Goal: Check status

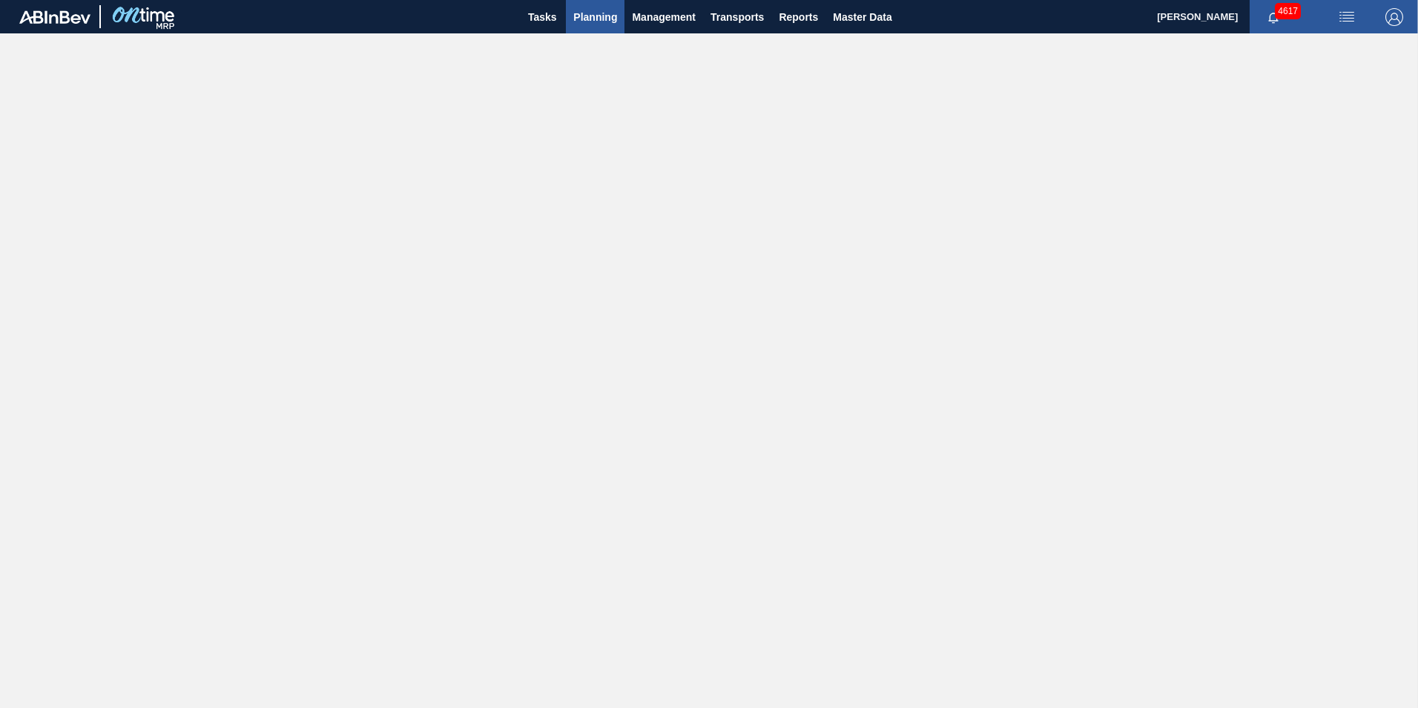
click at [598, 15] on span "Planning" at bounding box center [595, 17] width 44 height 18
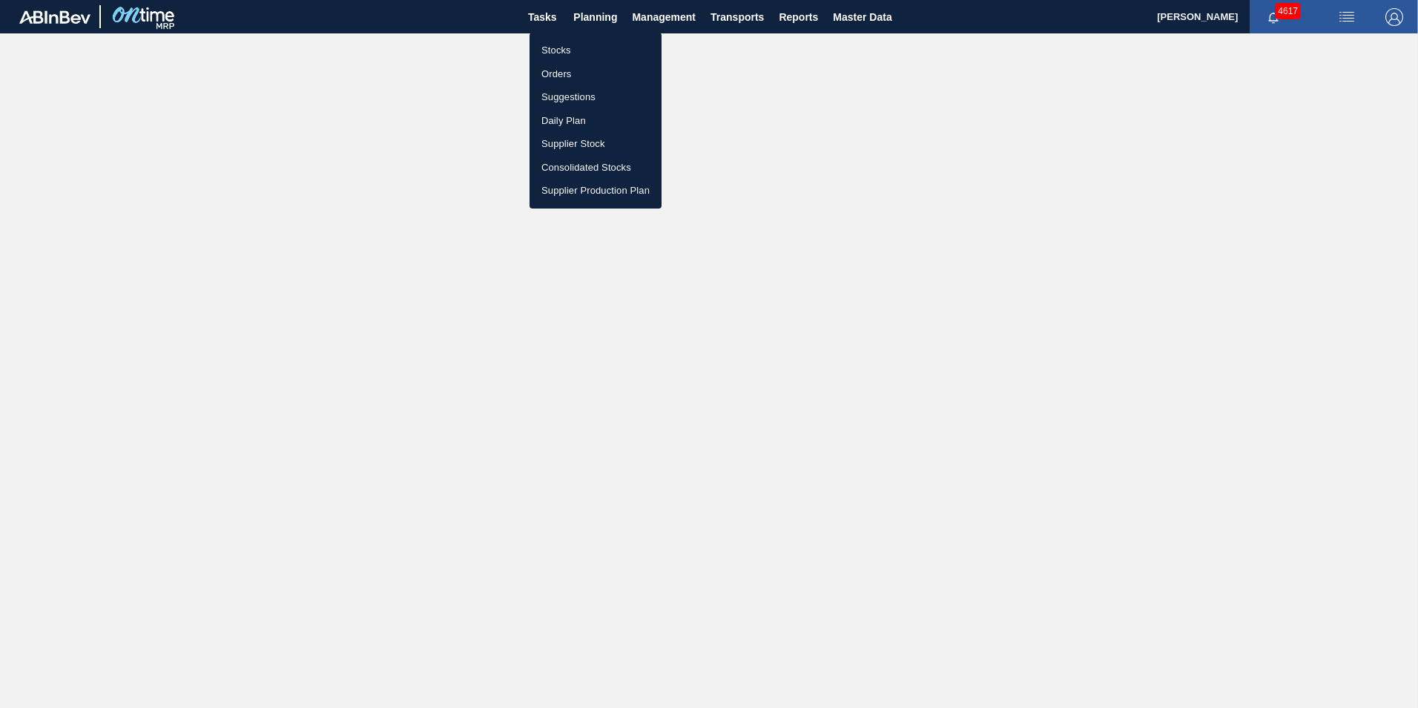
click at [565, 54] on li "Stocks" at bounding box center [596, 51] width 132 height 24
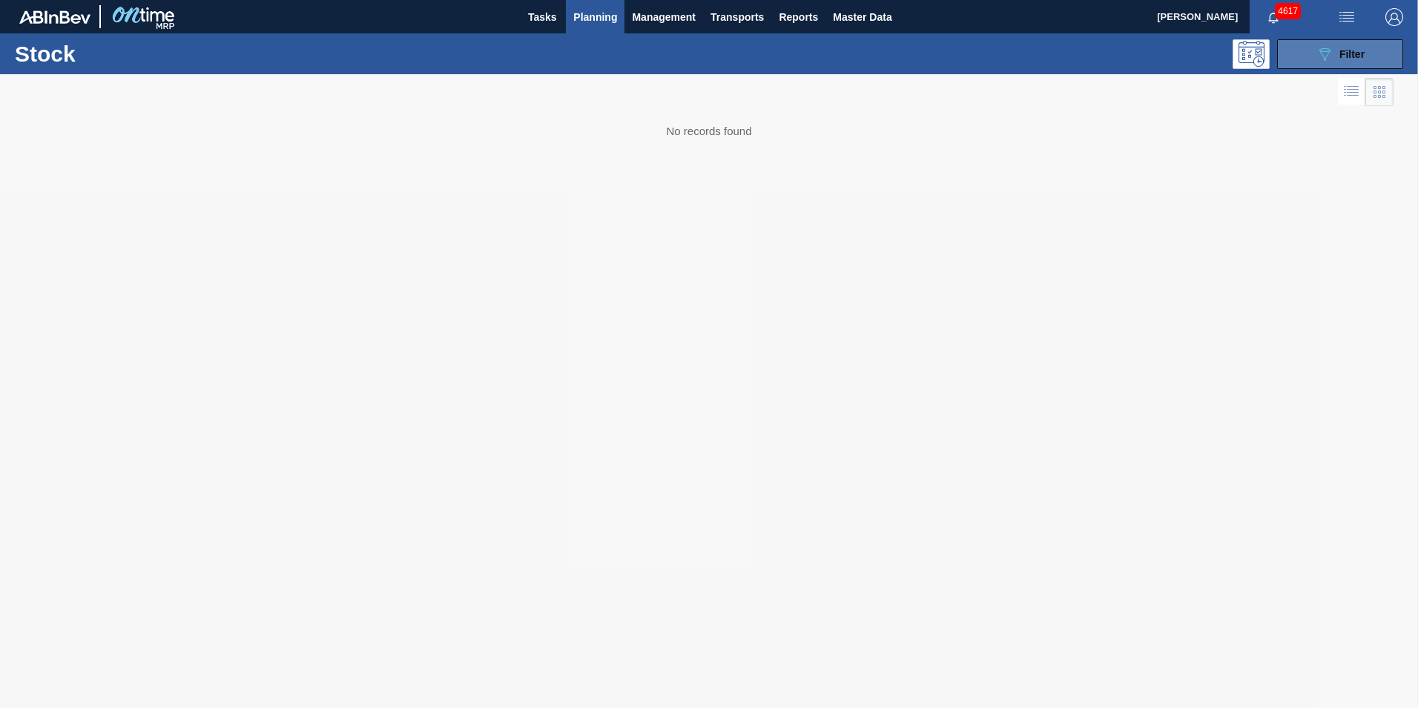
click at [1363, 61] on div "089F7B8B-B2A5-4AFE-B5C0-19BA573D28AC Filter" at bounding box center [1340, 54] width 49 height 18
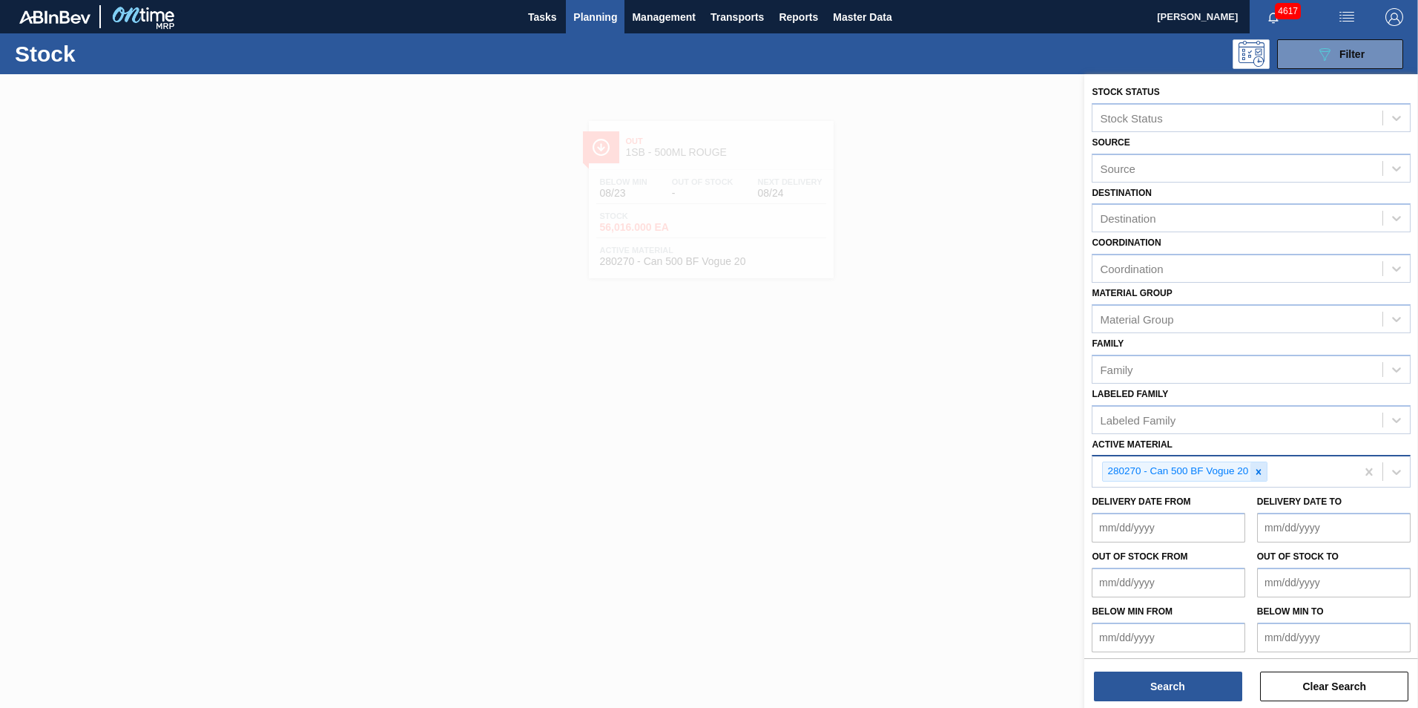
click at [1260, 476] on icon at bounding box center [1259, 472] width 10 height 10
paste Material "283767"
type Material "283767"
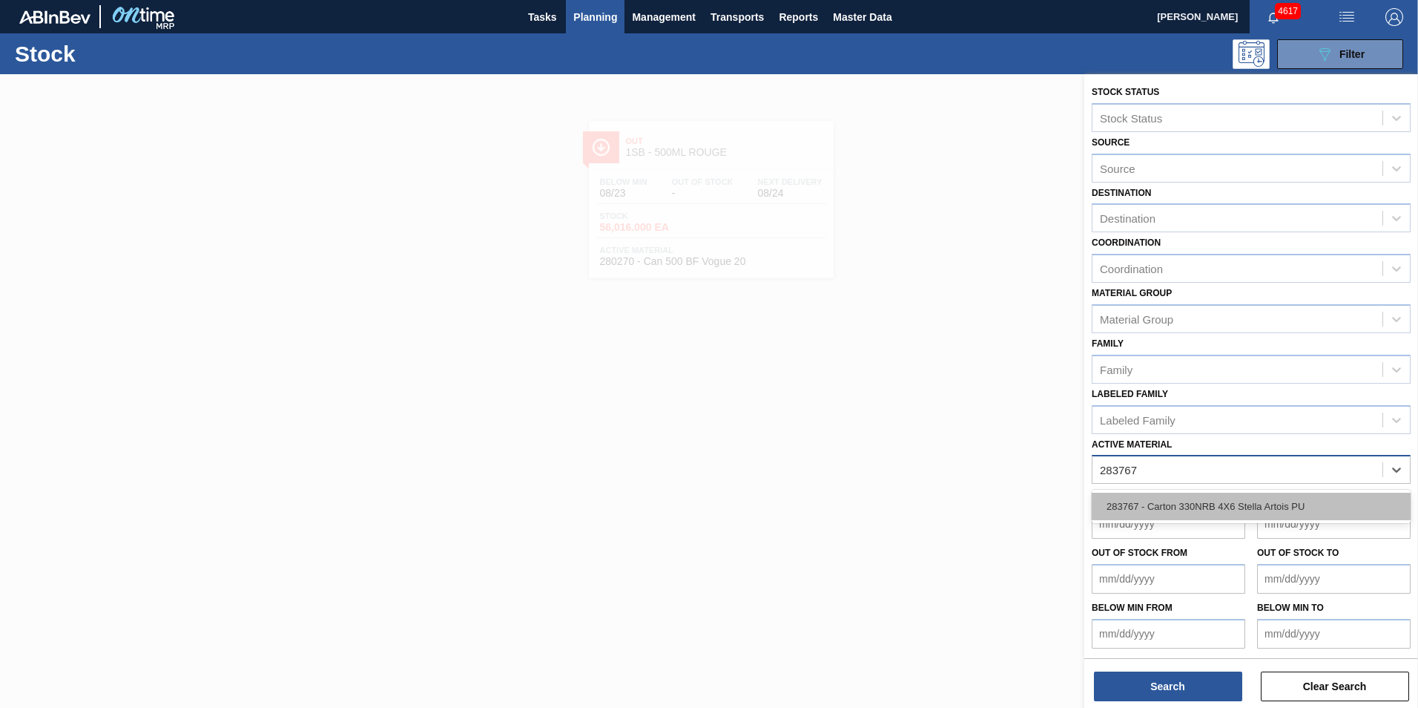
click at [1152, 509] on div "283767 - Carton 330NRB 4X6 Stella Artois PU" at bounding box center [1251, 506] width 319 height 27
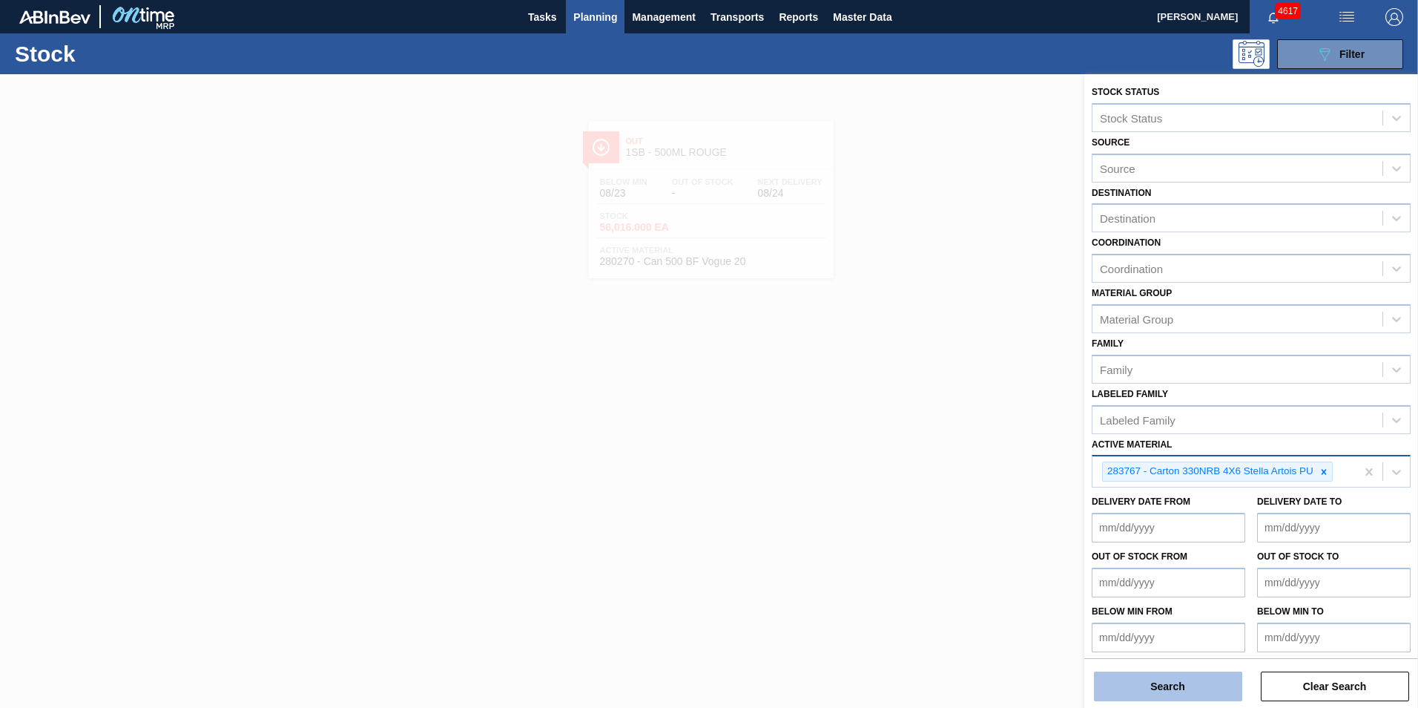
click at [1181, 684] on button "Search" at bounding box center [1168, 686] width 148 height 30
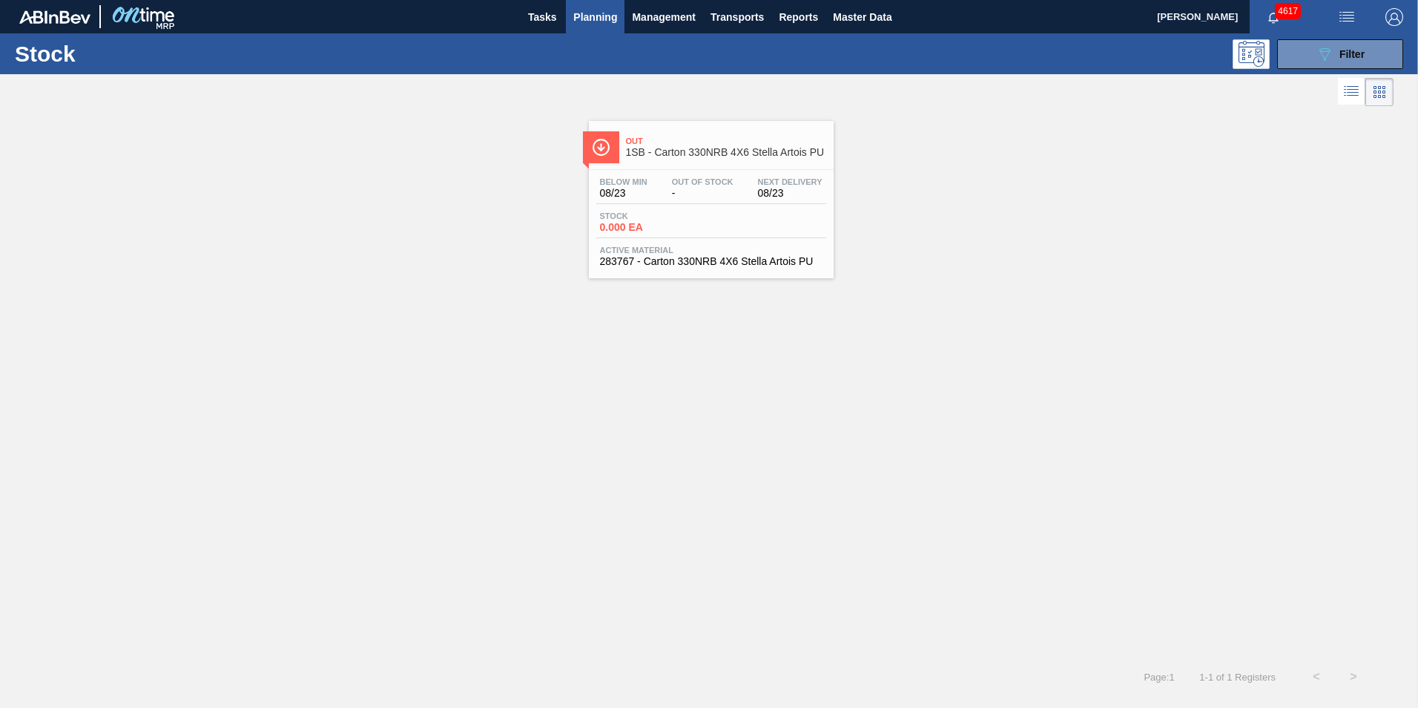
click at [685, 183] on span "Out Of Stock" at bounding box center [703, 181] width 62 height 9
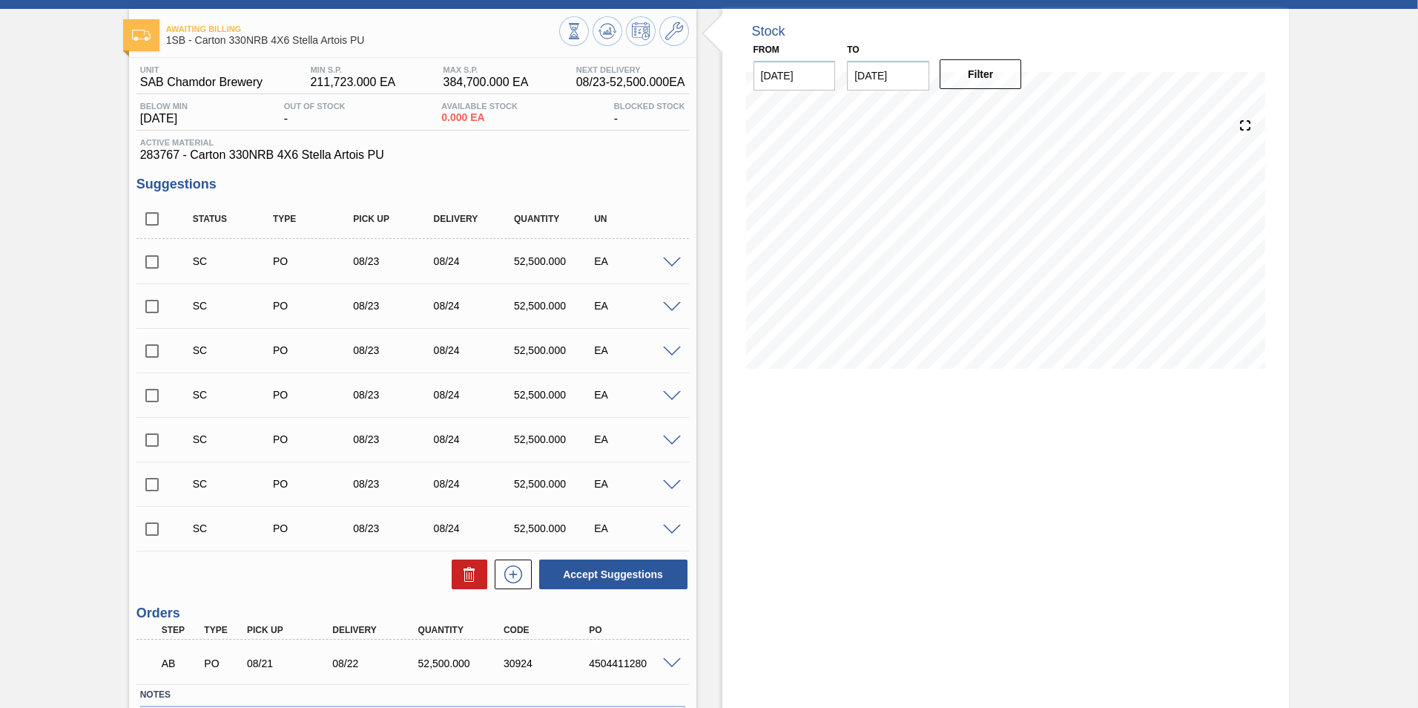
scroll to position [163, 0]
